Goal: Task Accomplishment & Management: Manage account settings

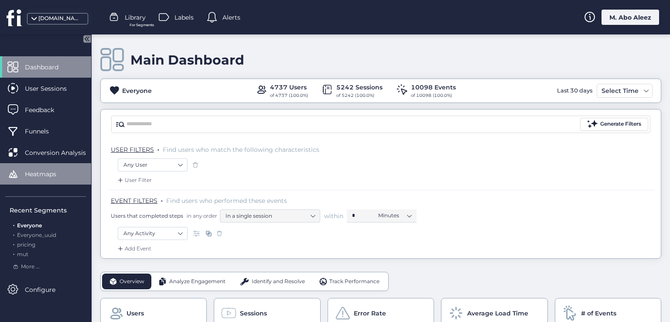
click at [79, 177] on div "Heatmaps" at bounding box center [45, 173] width 91 height 21
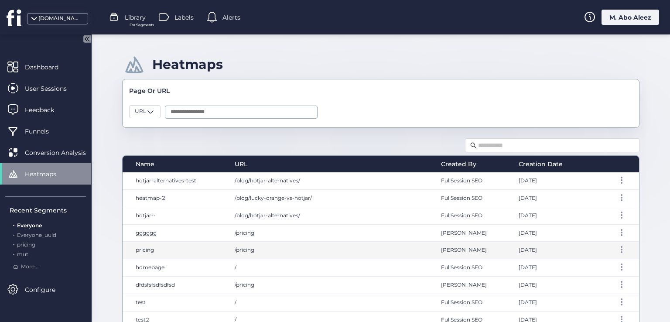
click at [291, 242] on div "/pricing" at bounding box center [329, 250] width 207 height 17
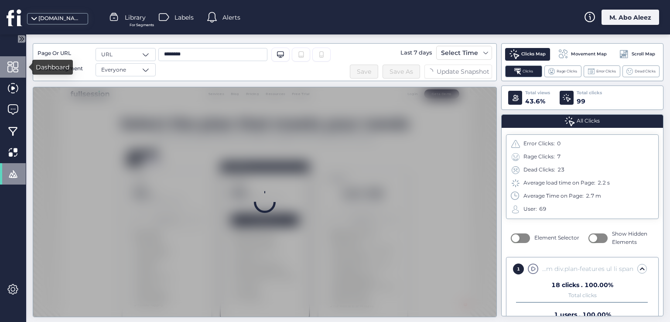
click at [14, 65] on span at bounding box center [12, 67] width 11 height 11
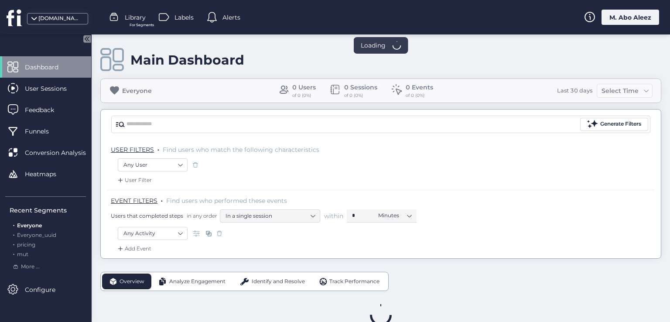
click at [625, 18] on div "M. Abo Aleez" at bounding box center [631, 17] width 58 height 15
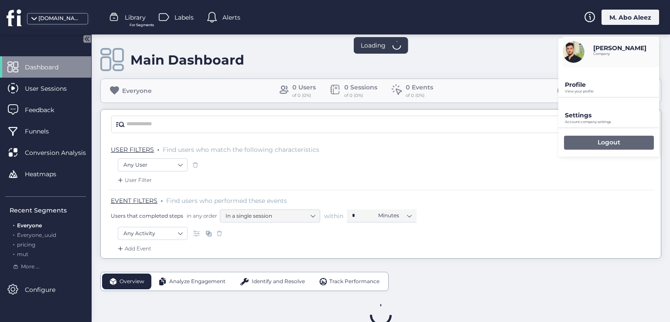
click at [583, 140] on div "Logout" at bounding box center [609, 143] width 90 height 14
